Goal: Unclear

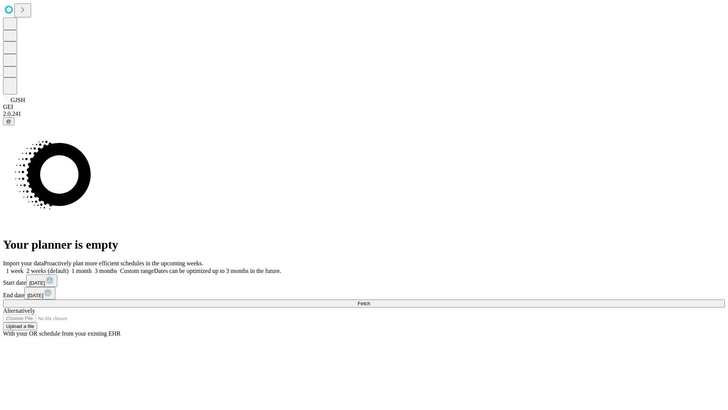
click at [370, 300] on span "Fetch" at bounding box center [364, 303] width 13 height 6
